Goal: Task Accomplishment & Management: Manage account settings

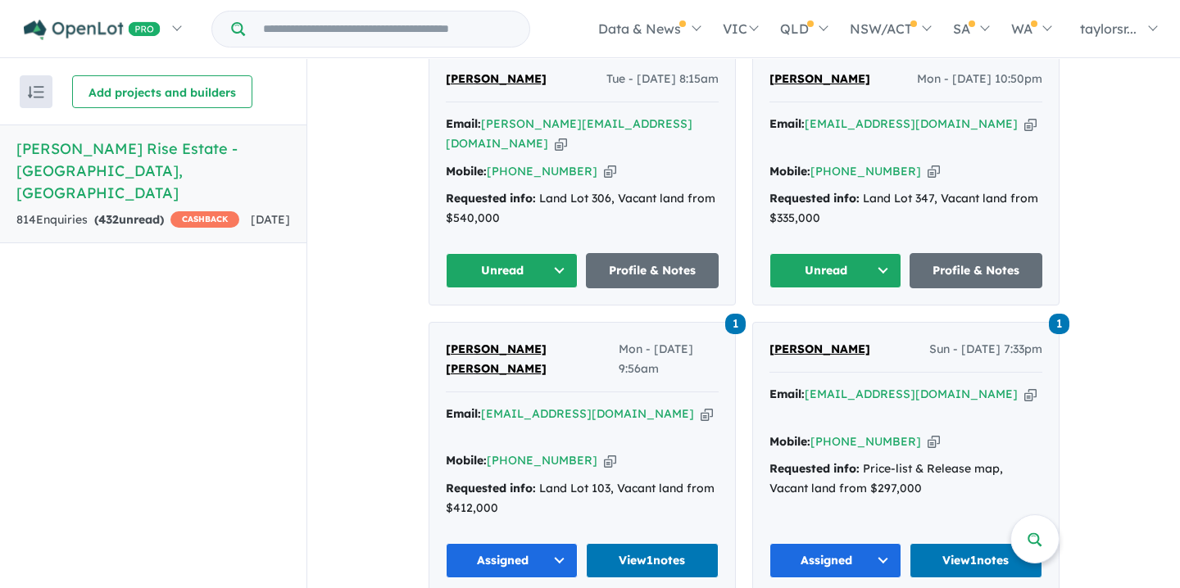
scroll to position [671, 0]
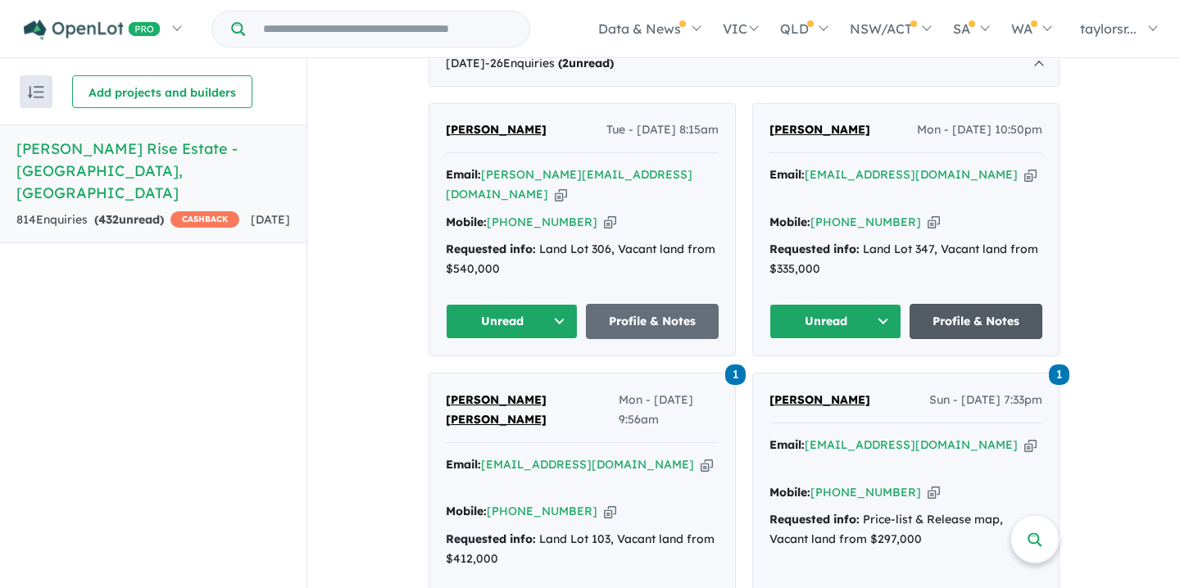
click at [951, 311] on link "Profile & Notes" at bounding box center [975, 321] width 133 height 35
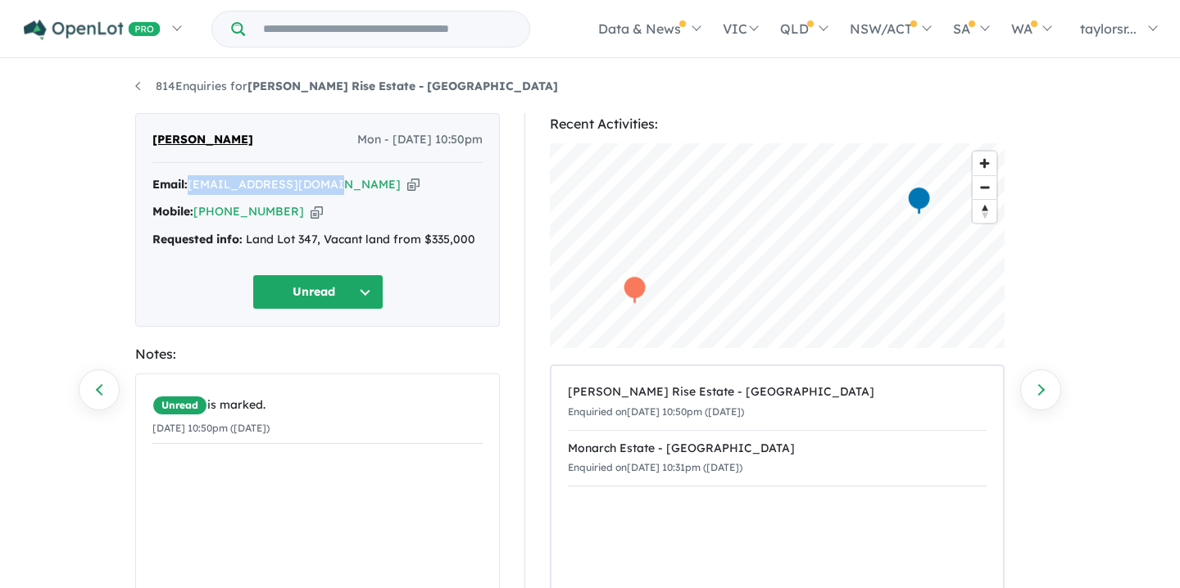
drag, startPoint x: 190, startPoint y: 185, endPoint x: 316, endPoint y: 192, distance: 126.3
click at [318, 193] on div "Email: aa.alsaffar@gmail.com Copied!" at bounding box center [317, 185] width 330 height 20
copy a%20Taylors%20Rise%20Estate%20-%20Deanside"] "aa.alsaffar@gmail.com"
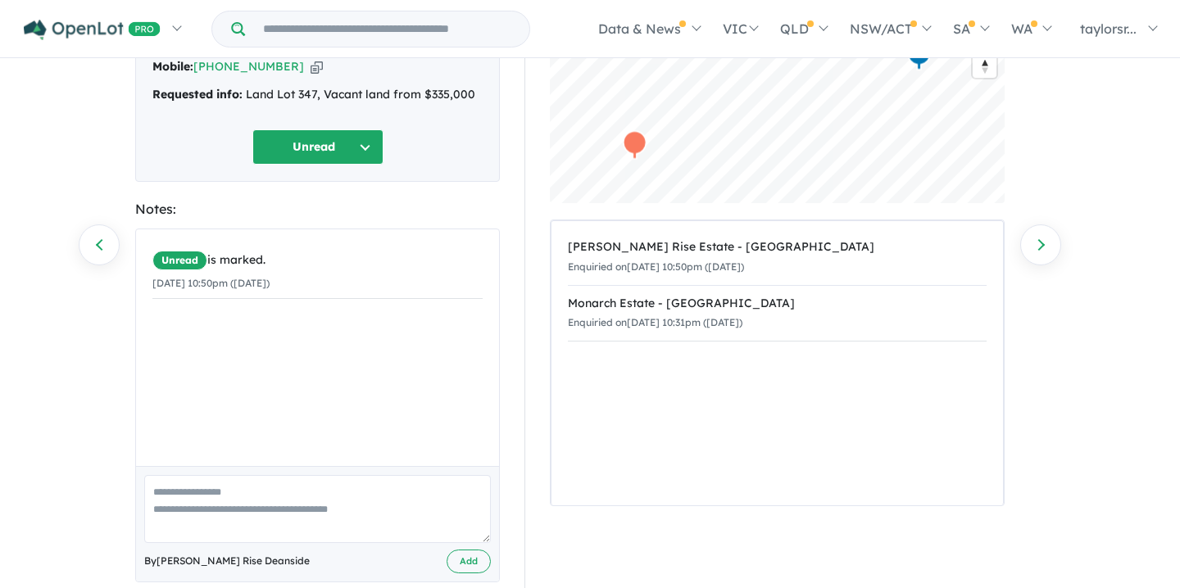
scroll to position [189, 0]
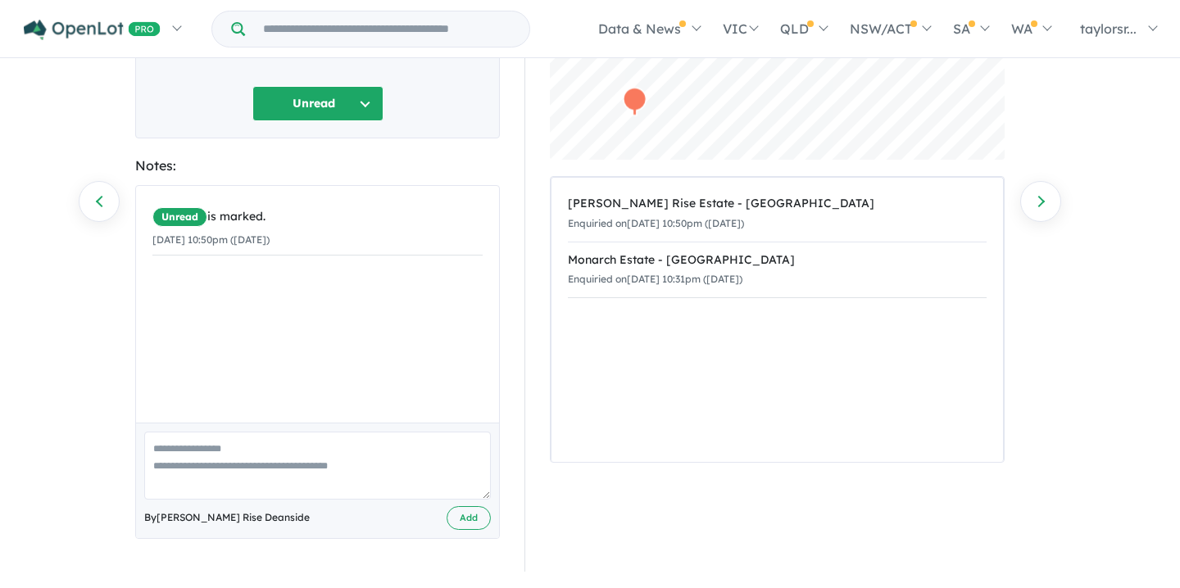
click at [158, 447] on textarea at bounding box center [317, 466] width 347 height 68
paste textarea "**********"
type textarea "**********"
click at [458, 518] on button "Add" at bounding box center [469, 518] width 44 height 24
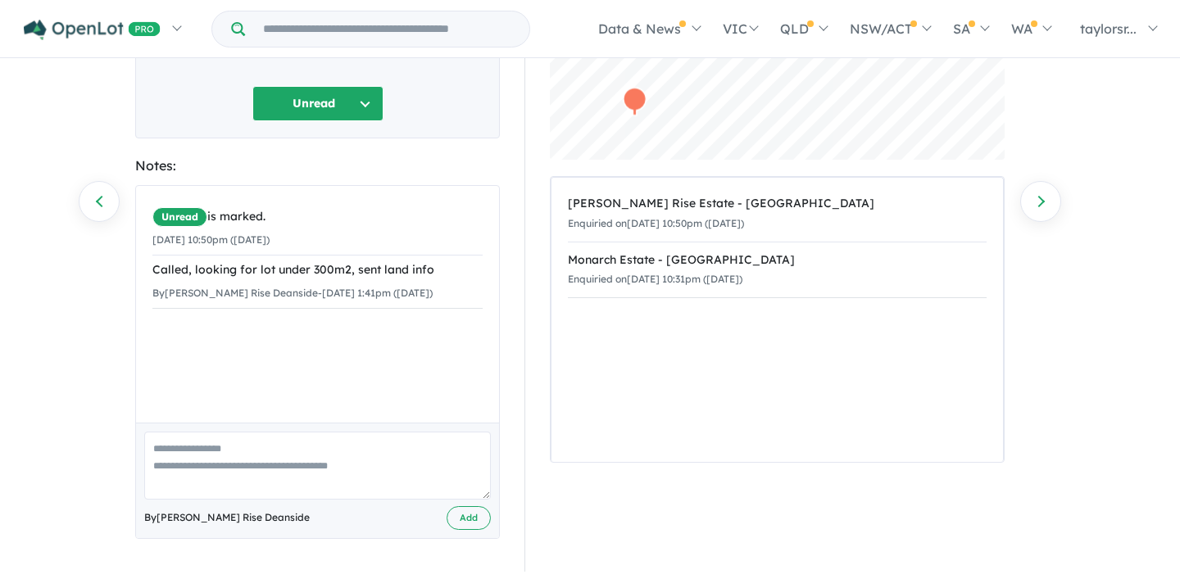
click at [356, 97] on button "Unread" at bounding box center [317, 103] width 131 height 35
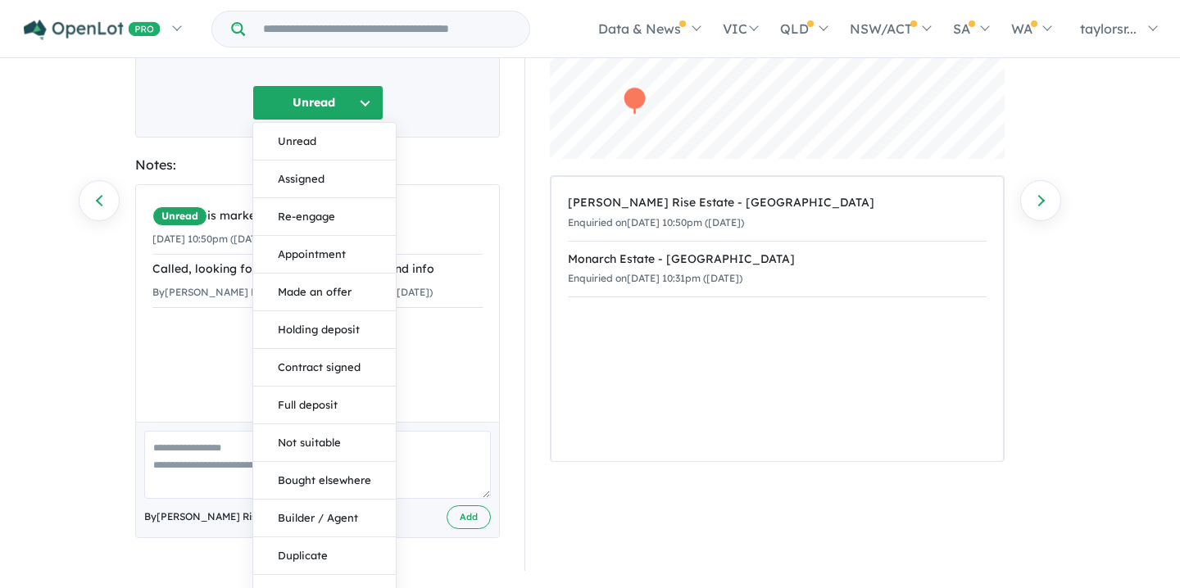
click at [288, 179] on button "Assigned" at bounding box center [324, 180] width 143 height 38
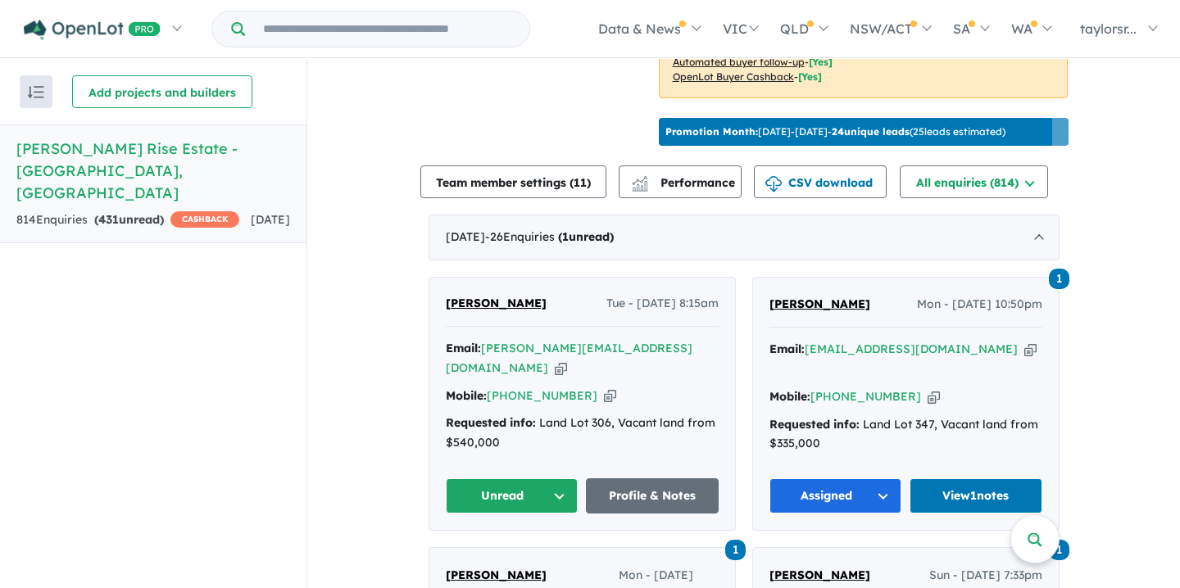
scroll to position [601, 0]
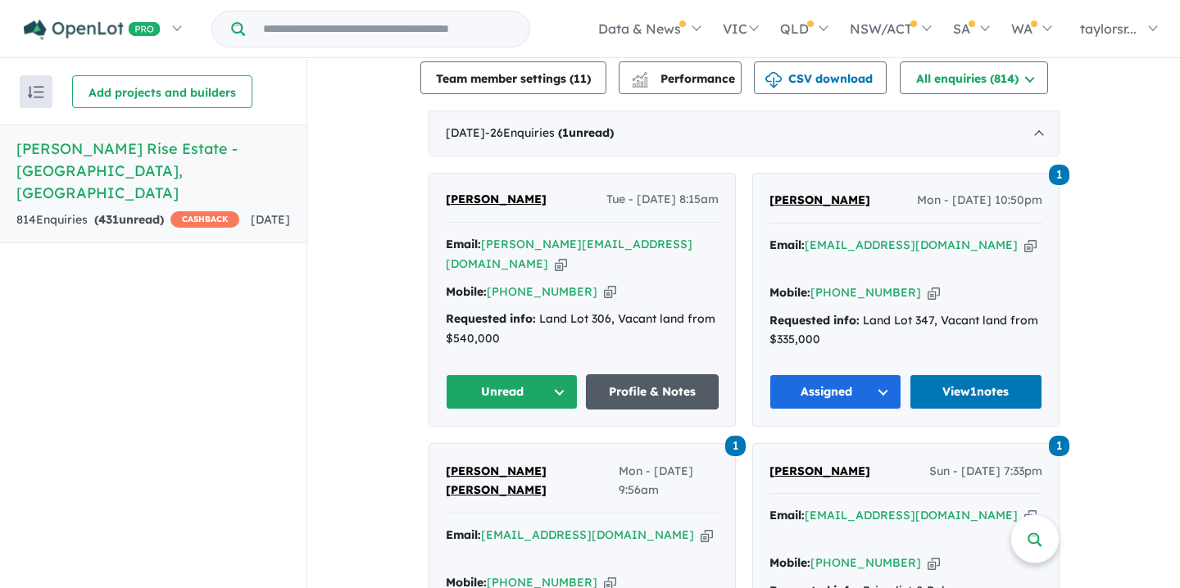
click at [635, 383] on link "Profile & Notes" at bounding box center [652, 391] width 133 height 35
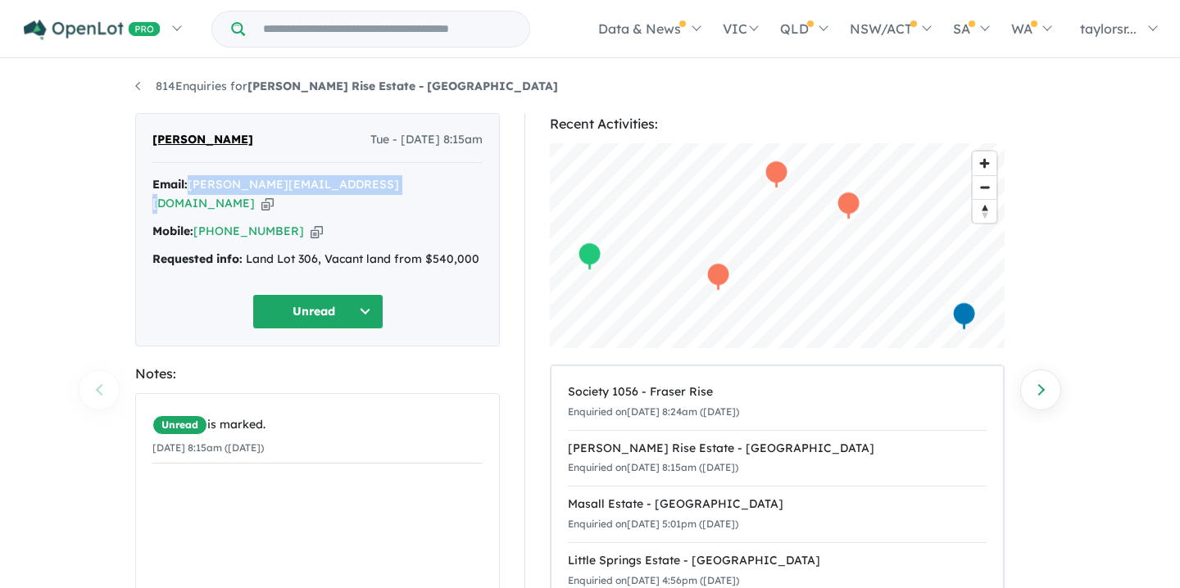
drag, startPoint x: 191, startPoint y: 184, endPoint x: 377, endPoint y: 193, distance: 186.2
click at [377, 193] on div "Email: [PERSON_NAME][EMAIL_ADDRESS][DOMAIN_NAME] Copied!" at bounding box center [317, 194] width 330 height 39
copy a%20Taylors%20Rise%20Estate%20-%20Deanside"] "[PERSON_NAME][EMAIL_ADDRESS][DOMAIN_NAME]"
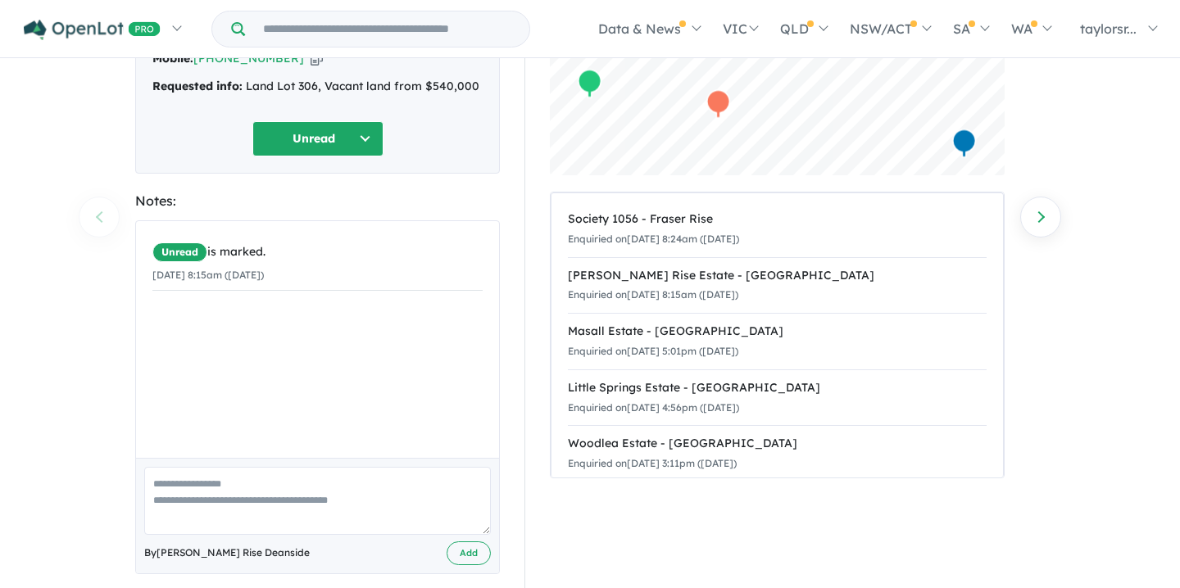
click at [153, 467] on textarea at bounding box center [317, 501] width 347 height 68
paste textarea "**********"
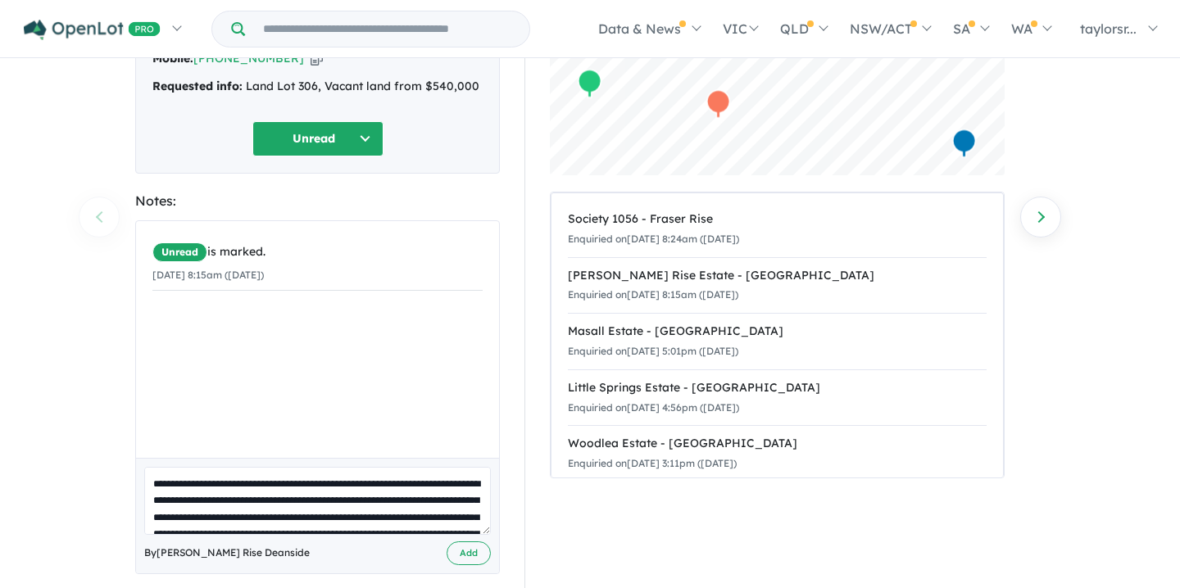
scroll to position [190, 0]
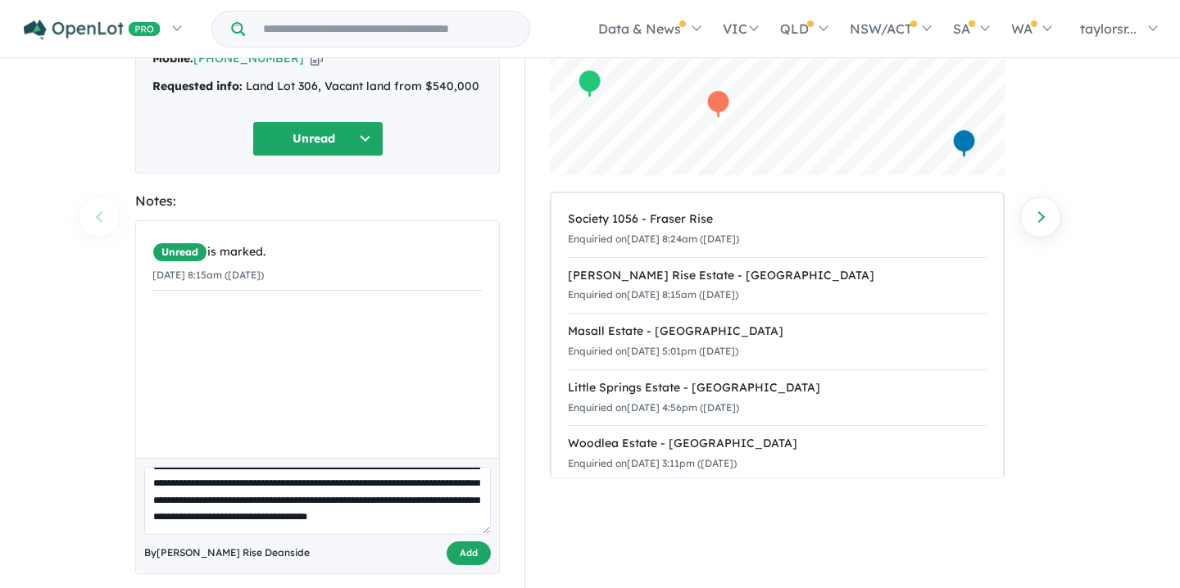
type textarea "**********"
drag, startPoint x: 457, startPoint y: 531, endPoint x: 410, endPoint y: 501, distance: 55.9
click at [457, 542] on button "Add" at bounding box center [469, 554] width 44 height 24
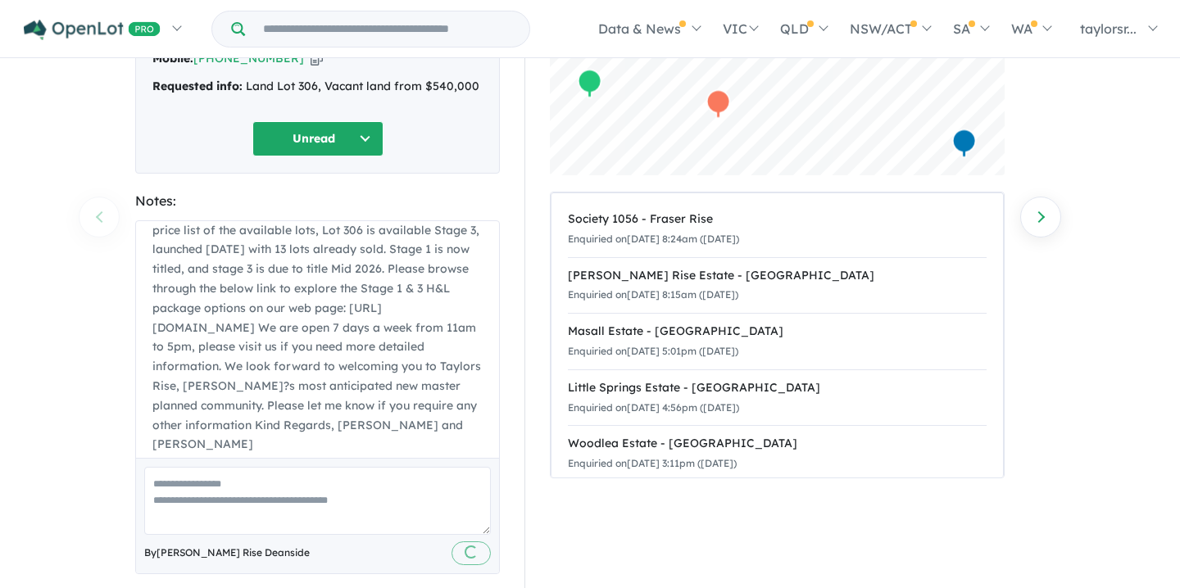
scroll to position [0, 0]
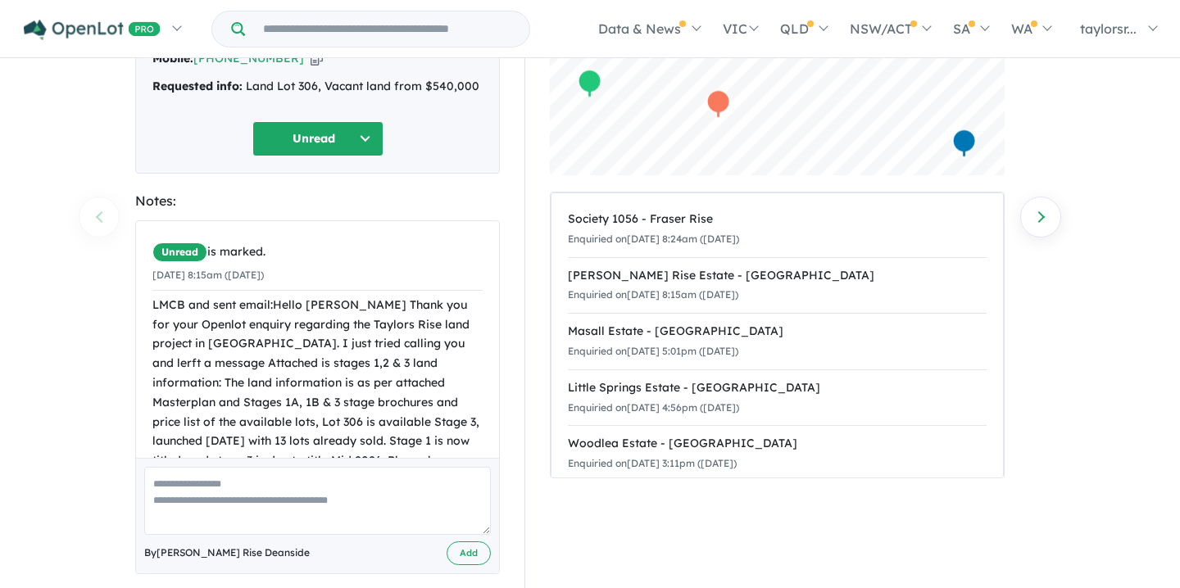
click at [367, 121] on button "Unread" at bounding box center [317, 138] width 131 height 35
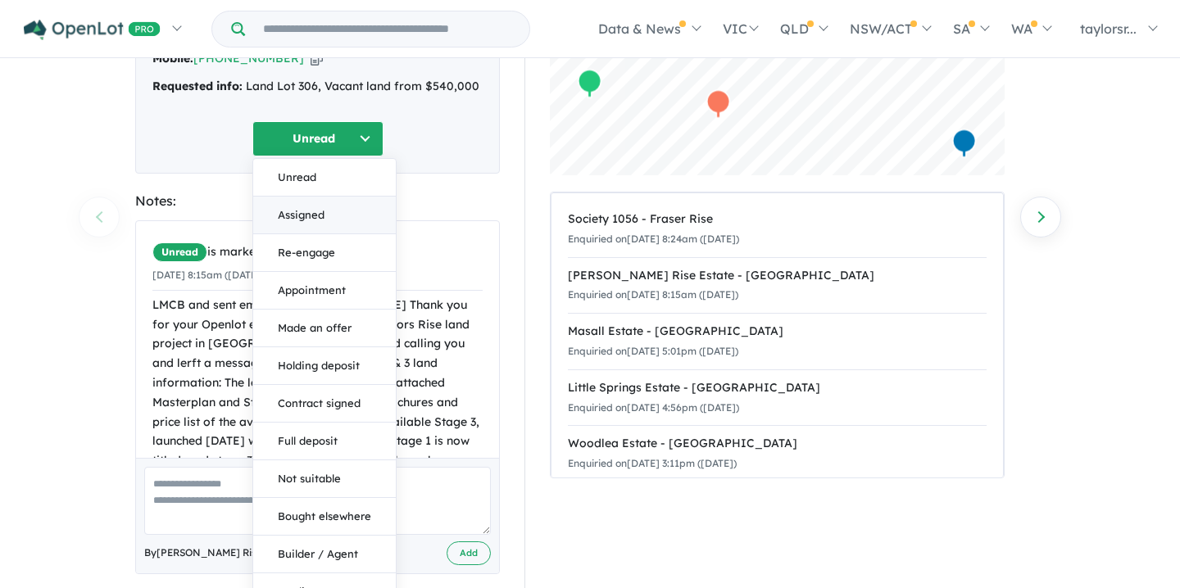
click at [297, 197] on button "Assigned" at bounding box center [324, 216] width 143 height 38
